Goal: Task Accomplishment & Management: Use online tool/utility

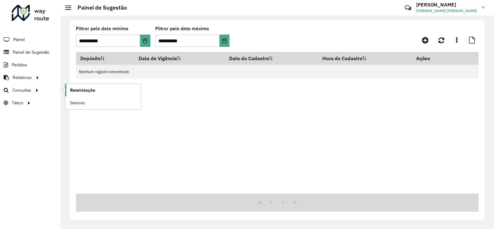
click at [89, 89] on span "Roteirização" at bounding box center [82, 90] width 25 height 6
click at [80, 101] on span "Setores" at bounding box center [77, 103] width 15 height 6
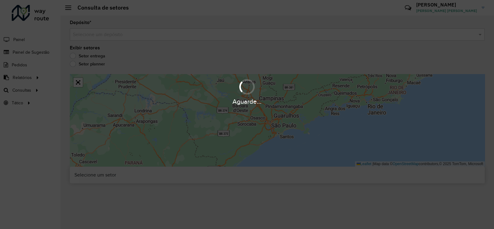
click at [107, 36] on input "text" at bounding box center [271, 34] width 397 height 7
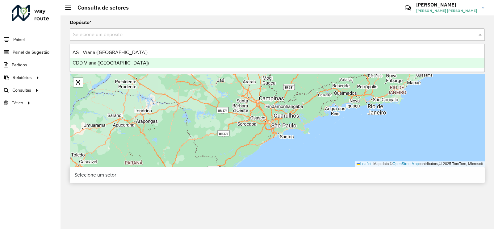
click at [108, 64] on span "CDD Viana ([GEOGRAPHIC_DATA])" at bounding box center [111, 62] width 76 height 5
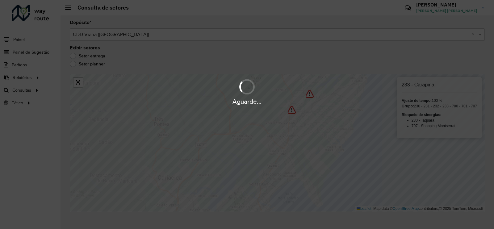
drag, startPoint x: 256, startPoint y: 146, endPoint x: 242, endPoint y: 151, distance: 15.7
click at [262, 141] on div "Aguarde..." at bounding box center [247, 114] width 494 height 229
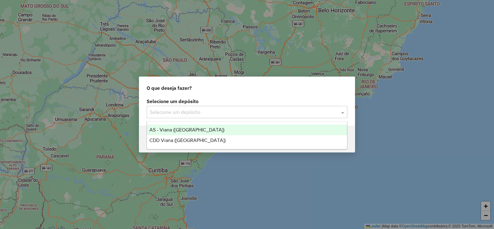
click at [182, 114] on input "text" at bounding box center [241, 112] width 182 height 7
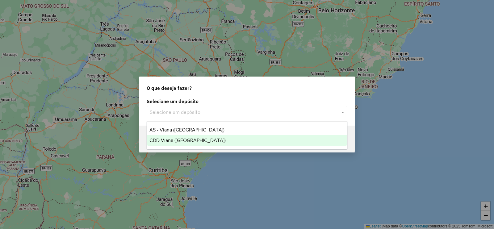
click at [171, 139] on span "CDD Viana ([GEOGRAPHIC_DATA])" at bounding box center [188, 140] width 76 height 5
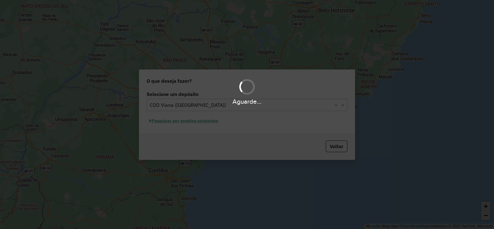
click at [194, 121] on div "Aguarde..." at bounding box center [247, 114] width 494 height 229
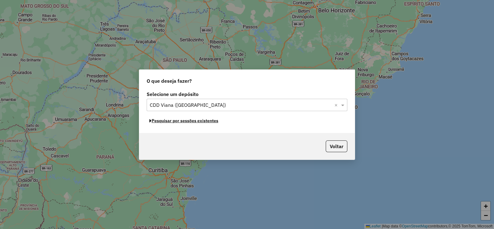
click at [176, 121] on button "Pesquisar por sessões existentes" at bounding box center [184, 121] width 74 height 10
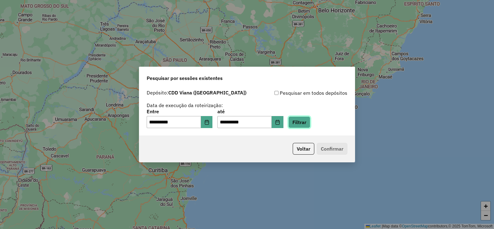
click at [311, 125] on button "Filtrar" at bounding box center [300, 122] width 22 height 12
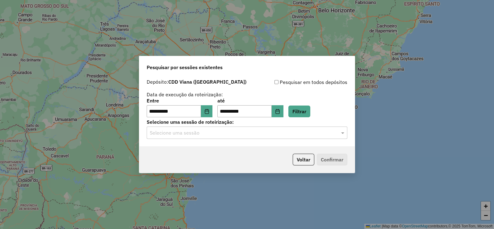
click at [164, 131] on hb-app "**********" at bounding box center [247, 114] width 494 height 229
drag, startPoint x: 164, startPoint y: 135, endPoint x: 171, endPoint y: 141, distance: 9.4
click at [165, 136] on input "text" at bounding box center [241, 132] width 182 height 7
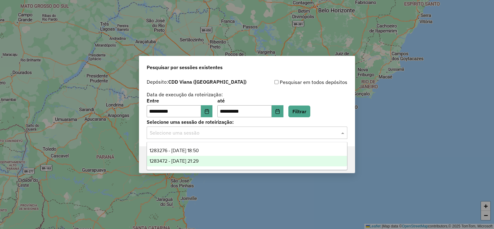
click at [199, 159] on span "1283472 - 26/09/2025 21:29" at bounding box center [174, 161] width 49 height 5
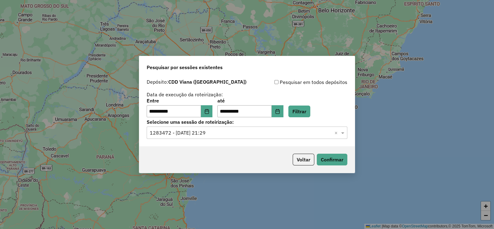
drag, startPoint x: 250, startPoint y: 130, endPoint x: 231, endPoint y: 141, distance: 21.7
click at [250, 130] on input "text" at bounding box center [241, 132] width 182 height 7
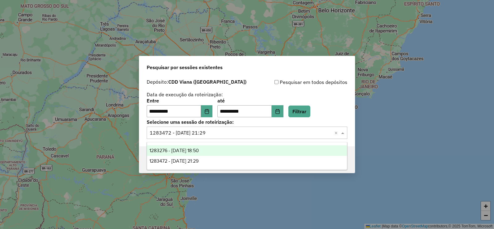
drag, startPoint x: 211, startPoint y: 147, endPoint x: 331, endPoint y: 166, distance: 121.7
click at [215, 147] on div "1283276 - 26/09/2025 18:50" at bounding box center [247, 151] width 200 height 11
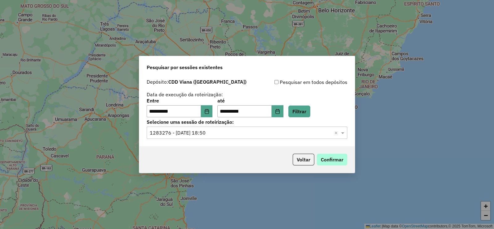
drag, startPoint x: 353, startPoint y: 156, endPoint x: 336, endPoint y: 160, distance: 17.7
click at [352, 156] on div "Voltar Confirmar" at bounding box center [247, 159] width 216 height 27
click at [336, 160] on button "Confirmar" at bounding box center [332, 160] width 31 height 12
click at [210, 112] on icon "Choose Date" at bounding box center [207, 111] width 5 height 5
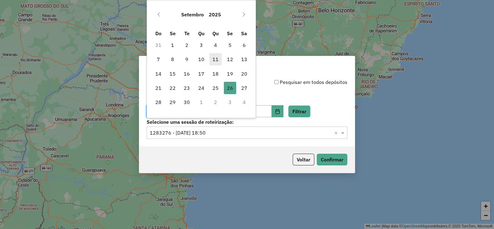
click at [212, 57] on span "11" at bounding box center [216, 59] width 12 height 12
type input "**********"
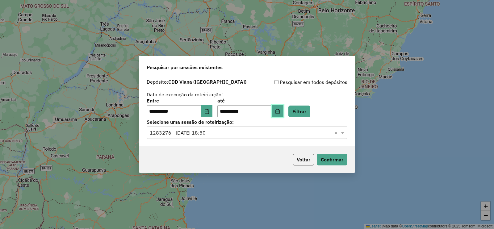
click at [280, 113] on icon "Choose Date" at bounding box center [277, 111] width 5 height 5
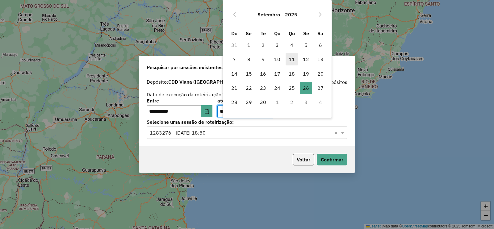
click at [289, 56] on span "11" at bounding box center [292, 59] width 12 height 12
type input "**********"
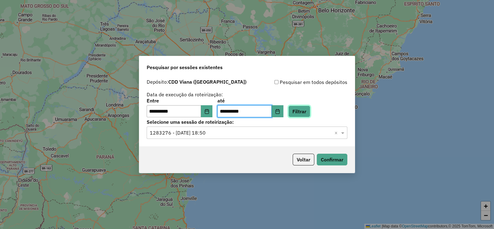
click at [311, 111] on button "Filtrar" at bounding box center [300, 112] width 22 height 12
click at [175, 133] on input "text" at bounding box center [241, 132] width 182 height 7
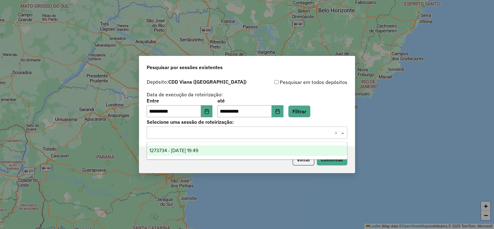
click at [193, 147] on div "1273734 - 11/09/2025 19:49" at bounding box center [247, 151] width 200 height 11
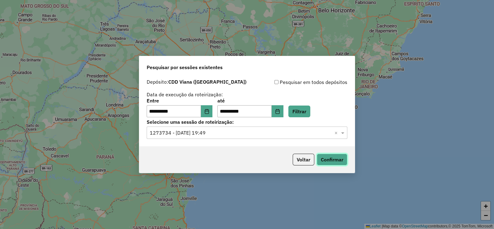
click at [326, 156] on button "Confirmar" at bounding box center [332, 160] width 31 height 12
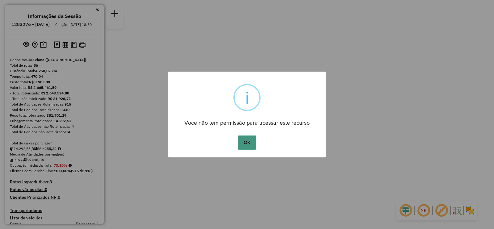
click at [253, 140] on button "OK" at bounding box center [247, 143] width 18 height 14
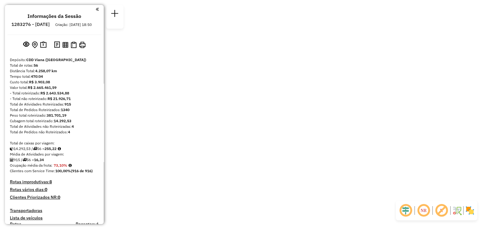
click at [252, 143] on div "× i Você não tem permissão para acessar este recurso OK No Cancel" at bounding box center [247, 114] width 494 height 229
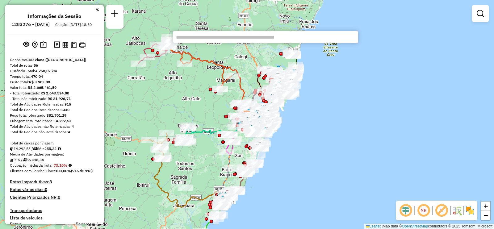
type input "****"
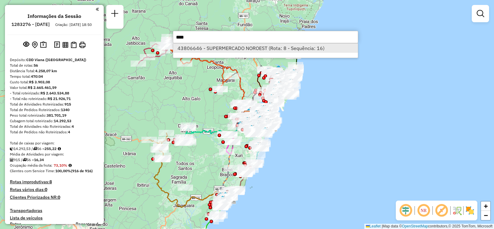
click at [202, 45] on li "43806646 - SUPERMERCADO NOROEST (Rota: 8 - Sequência: 16)" at bounding box center [265, 48] width 185 height 9
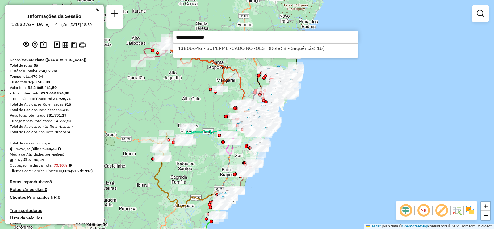
select select "**********"
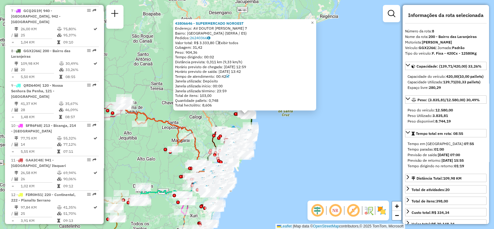
scroll to position [489, 0]
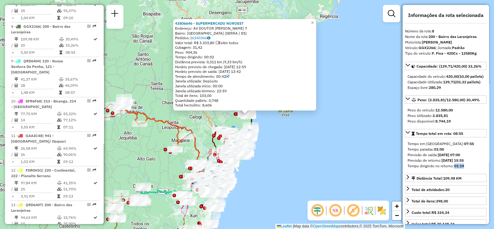
drag, startPoint x: 455, startPoint y: 178, endPoint x: 468, endPoint y: 176, distance: 13.1
click at [468, 169] on div "Tempo dirigindo no retorno: 01:19" at bounding box center [446, 166] width 77 height 6
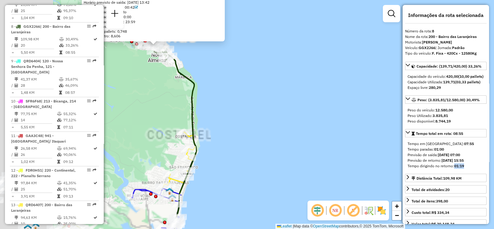
drag, startPoint x: 183, startPoint y: 91, endPoint x: 345, endPoint y: 158, distance: 175.0
click at [345, 158] on div "43806646 - SUPERMERCADO NOROEST Endereço: AV DOUTOR MILTON DAVID 7 Bairro: NOVA…" at bounding box center [247, 114] width 494 height 229
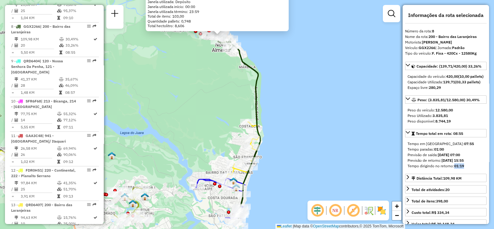
drag, startPoint x: 292, startPoint y: 145, endPoint x: 298, endPoint y: 108, distance: 37.1
click at [298, 105] on div "43806646 - SUPERMERCADO NOROEST Endereço: AV DOUTOR MILTON DAVID 7 Bairro: NOVA…" at bounding box center [247, 114] width 494 height 229
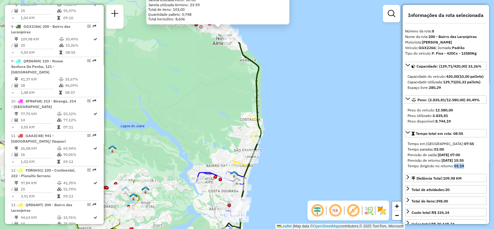
drag, startPoint x: 290, startPoint y: 112, endPoint x: 298, endPoint y: 164, distance: 52.4
click at [297, 167] on div "43806646 - SUPERMERCADO NOROEST Endereço: AV DOUTOR MILTON DAVID 7 Bairro: NOVA…" at bounding box center [247, 114] width 494 height 229
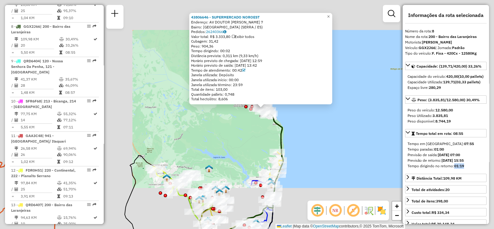
click at [320, 149] on div "43806646 - SUPERMERCADO NOROEST Endereço: AV DOUTOR MILTON DAVID 7 Bairro: NOVA…" at bounding box center [247, 114] width 494 height 229
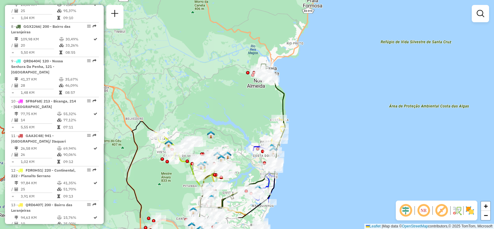
drag, startPoint x: 305, startPoint y: 110, endPoint x: 297, endPoint y: 105, distance: 9.4
click at [306, 97] on div "Janela de atendimento Grade de atendimento Capacidade Transportadoras Veículos …" at bounding box center [247, 114] width 494 height 229
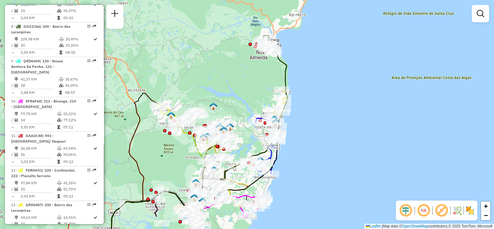
drag, startPoint x: 253, startPoint y: 111, endPoint x: 251, endPoint y: 101, distance: 10.1
click at [252, 100] on div "Janela de atendimento Grade de atendimento Capacidade Transportadoras Veículos …" at bounding box center [247, 114] width 494 height 229
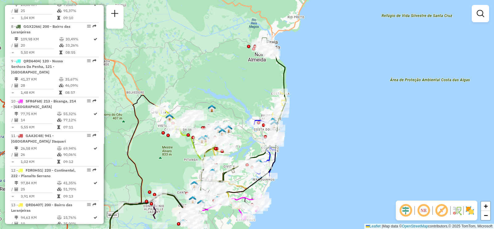
drag, startPoint x: 253, startPoint y: 86, endPoint x: 257, endPoint y: 83, distance: 5.1
click at [253, 85] on div "Janela de atendimento Grade de atendimento Capacidade Transportadoras Veículos …" at bounding box center [247, 114] width 494 height 229
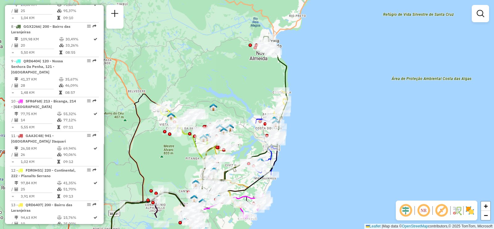
drag, startPoint x: 268, startPoint y: 87, endPoint x: 284, endPoint y: 57, distance: 33.6
click at [284, 57] on div "Janela de atendimento Grade de atendimento Capacidade Transportadoras Veículos …" at bounding box center [247, 114] width 494 height 229
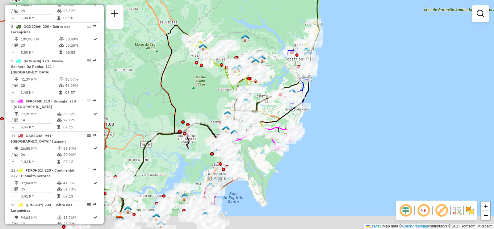
drag, startPoint x: 265, startPoint y: 78, endPoint x: 280, endPoint y: 38, distance: 43.7
click at [280, 38] on div "Janela de atendimento Grade de atendimento Capacidade Transportadoras Veículos …" at bounding box center [247, 114] width 494 height 229
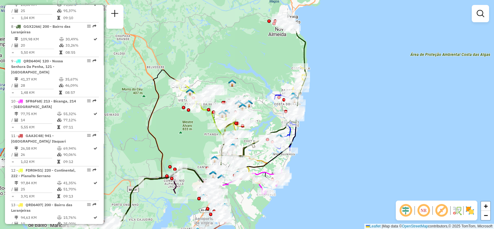
drag, startPoint x: 448, startPoint y: 70, endPoint x: 417, endPoint y: 138, distance: 75.6
click at [426, 144] on div "Janela de atendimento Grade de atendimento Capacidade Transportadoras Veículos …" at bounding box center [247, 114] width 494 height 229
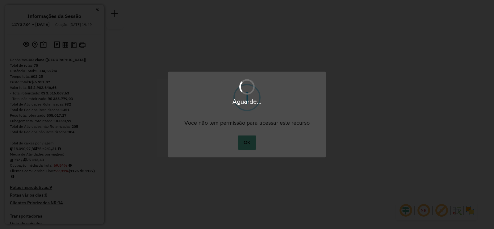
click at [250, 142] on button "OK" at bounding box center [247, 143] width 18 height 14
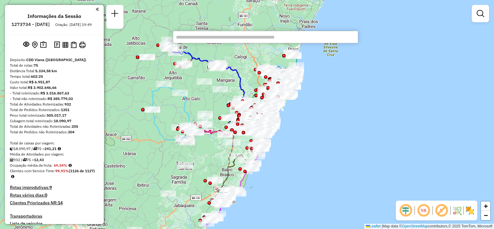
click at [225, 43] on div "Janela de atendimento Grade de atendimento Capacidade Transportadoras Veículos …" at bounding box center [247, 114] width 494 height 229
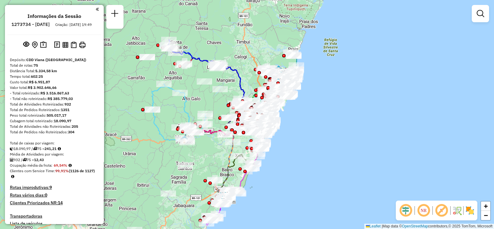
click at [226, 39] on div "Janela de atendimento Grade de atendimento Capacidade Transportadoras Veículos …" at bounding box center [247, 114] width 494 height 229
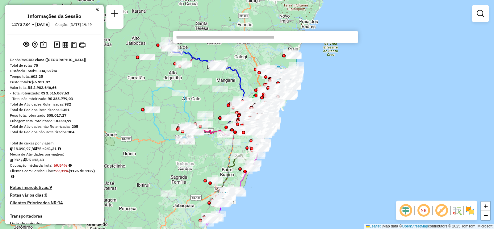
paste input "*****"
type input "*****"
click at [226, 39] on input "*****" at bounding box center [265, 37] width 185 height 12
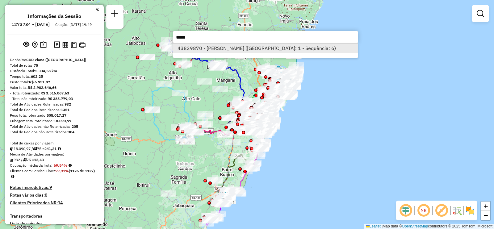
click at [222, 47] on li "43829870 - IVONEY FRANCISCO FRANCISCO (Rota: 1 - Sequência: 6)" at bounding box center [265, 48] width 185 height 9
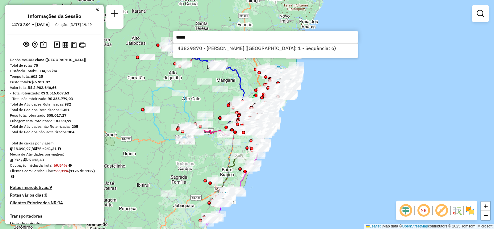
select select "**********"
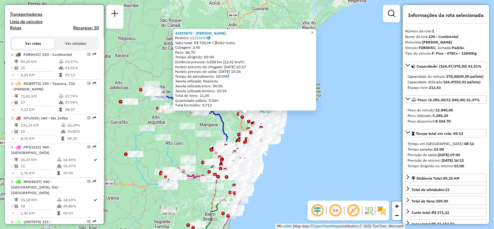
scroll to position [253, 0]
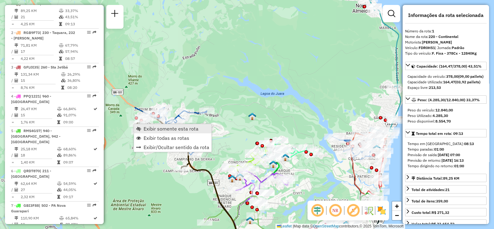
click at [154, 129] on span "Exibir somente esta rota" at bounding box center [171, 128] width 55 height 5
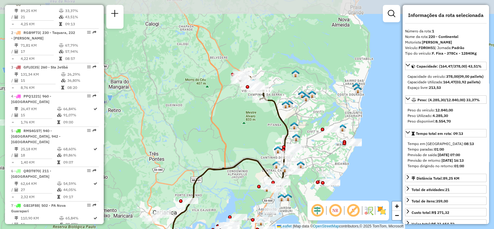
drag, startPoint x: 317, startPoint y: 50, endPoint x: 297, endPoint y: 112, distance: 65.4
click at [297, 112] on div "Janela de atendimento Grade de atendimento Capacidade Transportadoras Veículos …" at bounding box center [247, 114] width 494 height 229
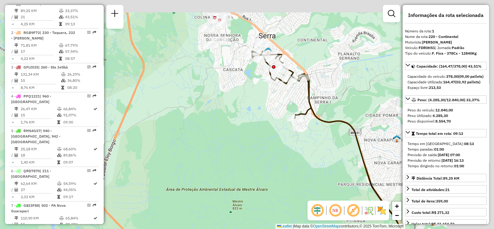
drag, startPoint x: 285, startPoint y: 83, endPoint x: 215, endPoint y: 164, distance: 106.9
click at [215, 176] on div "Janela de atendimento Grade de atendimento Capacidade Transportadoras Veículos …" at bounding box center [247, 114] width 494 height 229
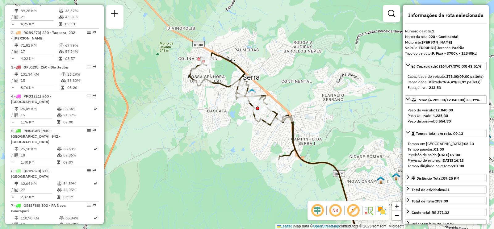
drag, startPoint x: 262, startPoint y: 40, endPoint x: 256, endPoint y: 62, distance: 23.4
click at [256, 62] on div "Janela de atendimento Grade de atendimento Capacidade Transportadoras Veículos …" at bounding box center [247, 114] width 494 height 229
